Goal: Check status: Check status

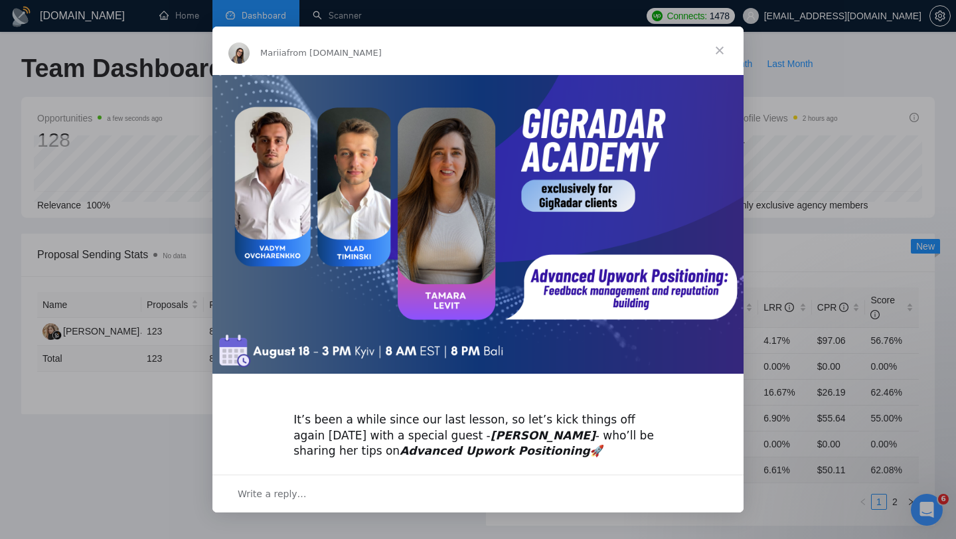
click at [721, 49] on span "Close" at bounding box center [720, 51] width 48 height 48
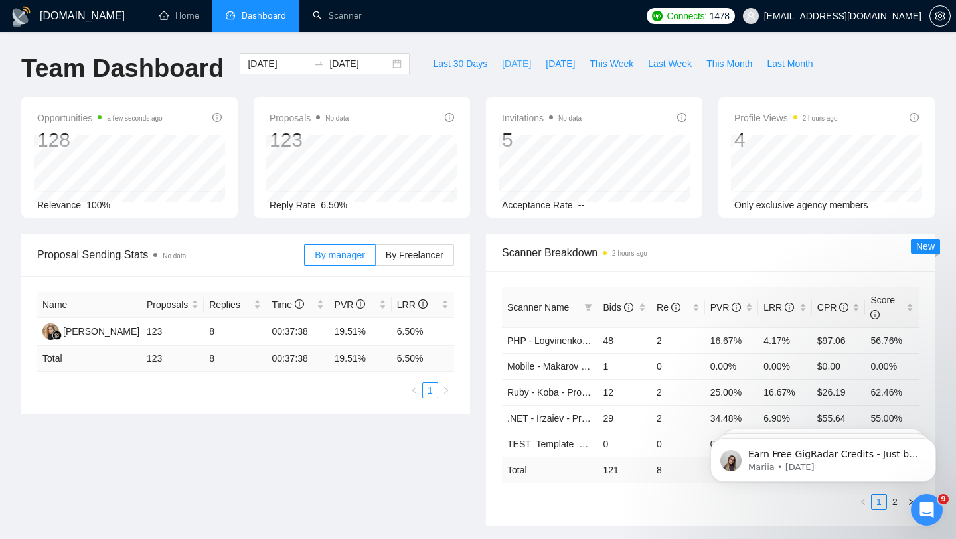
click at [512, 64] on span "[DATE]" at bounding box center [516, 63] width 29 height 15
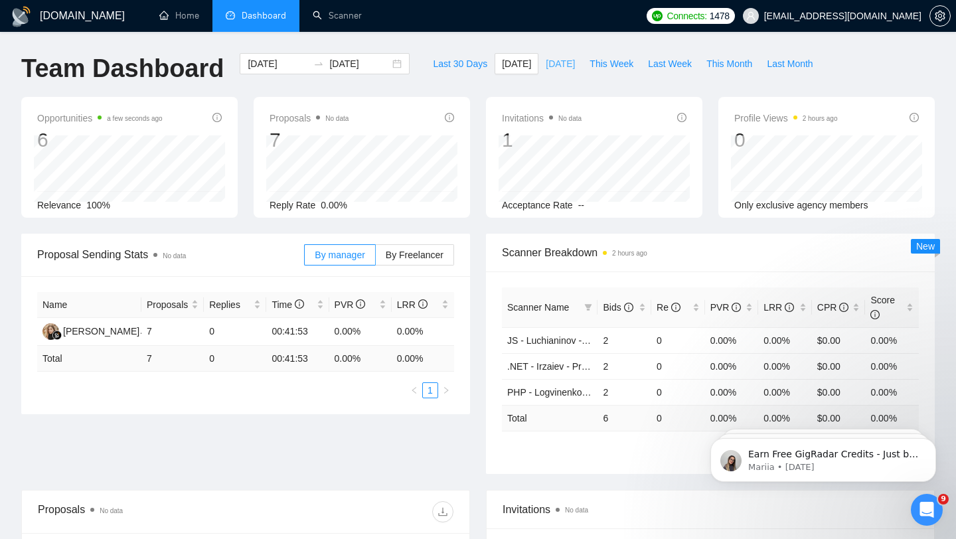
click at [553, 65] on span "[DATE]" at bounding box center [560, 63] width 29 height 15
type input "2025-08-17"
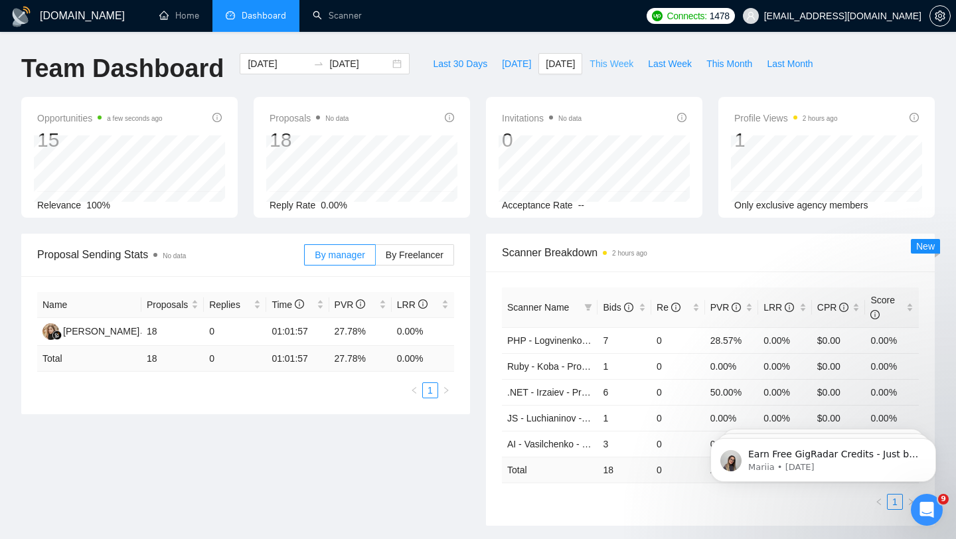
click at [617, 65] on span "This Week" at bounding box center [611, 63] width 44 height 15
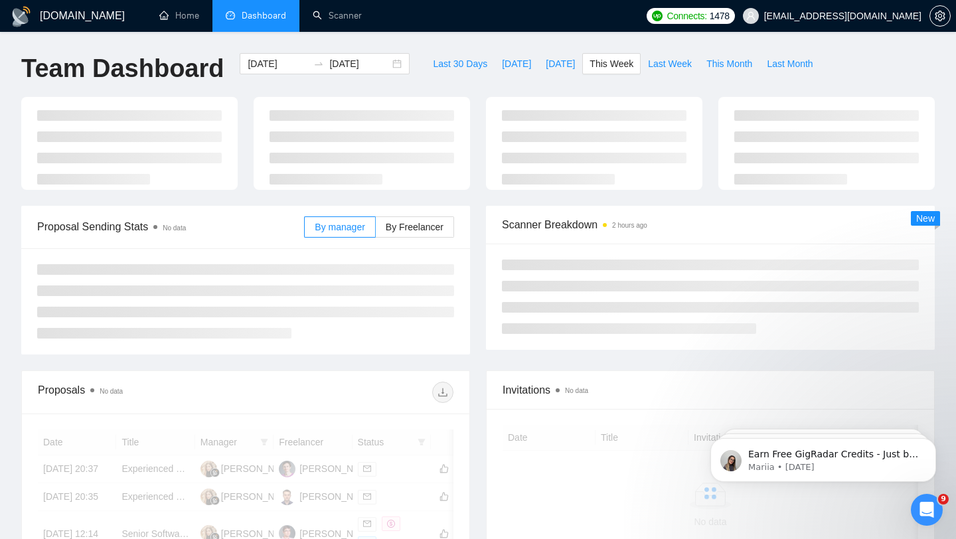
type input "[DATE]"
type input "2025-08-24"
